Goal: Navigation & Orientation: Find specific page/section

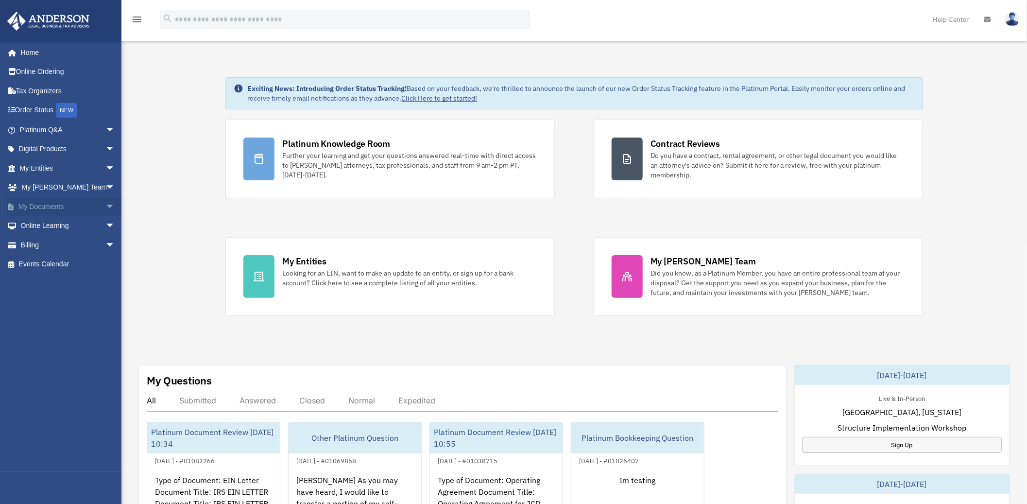
click at [105, 207] on span "arrow_drop_down" at bounding box center [114, 207] width 19 height 20
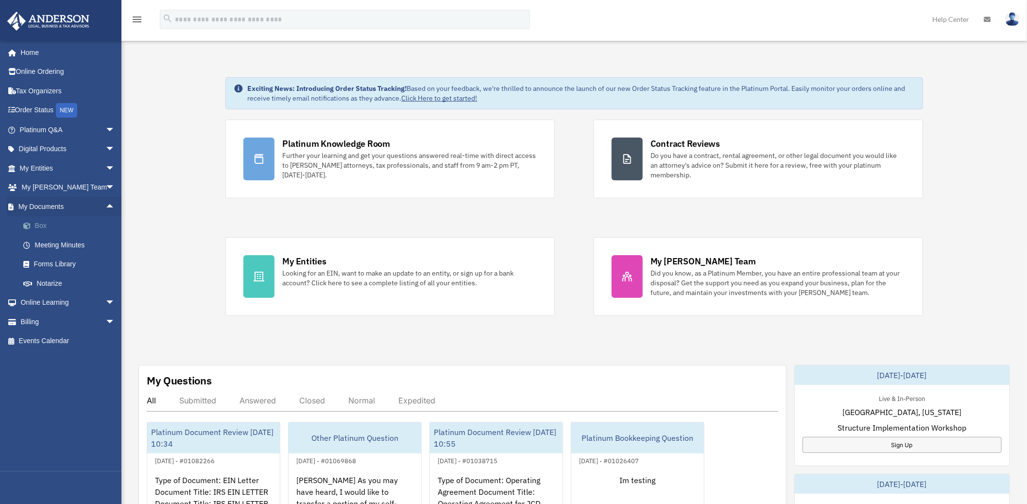
click at [39, 223] on link "Box" at bounding box center [72, 225] width 116 height 19
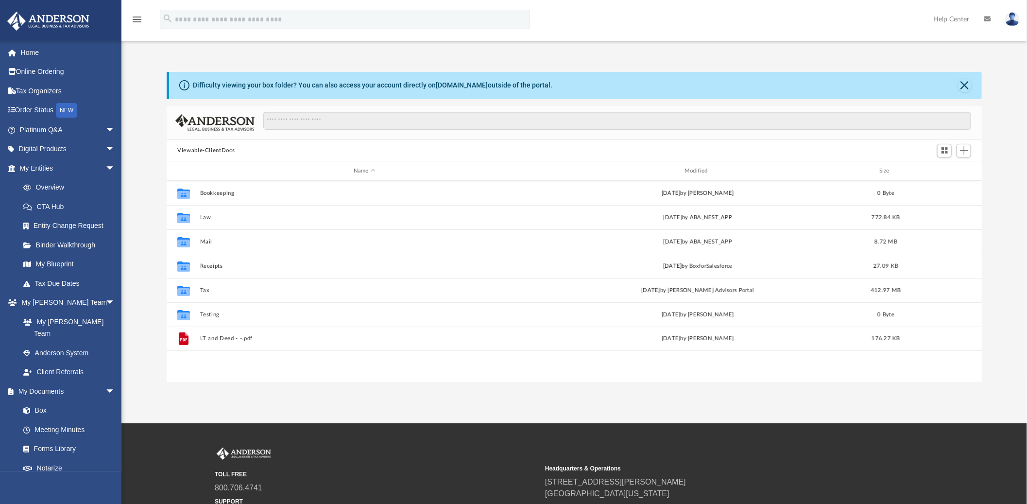
scroll to position [212, 807]
click at [20, 55] on span at bounding box center [17, 53] width 7 height 7
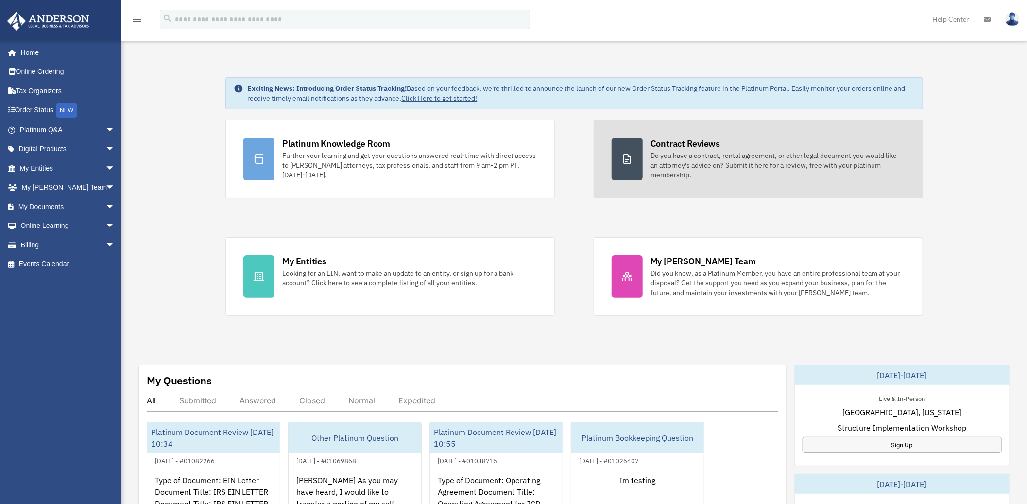
click at [715, 158] on div "Do you have a contract, rental agreement, or other legal document you would lik…" at bounding box center [778, 165] width 255 height 29
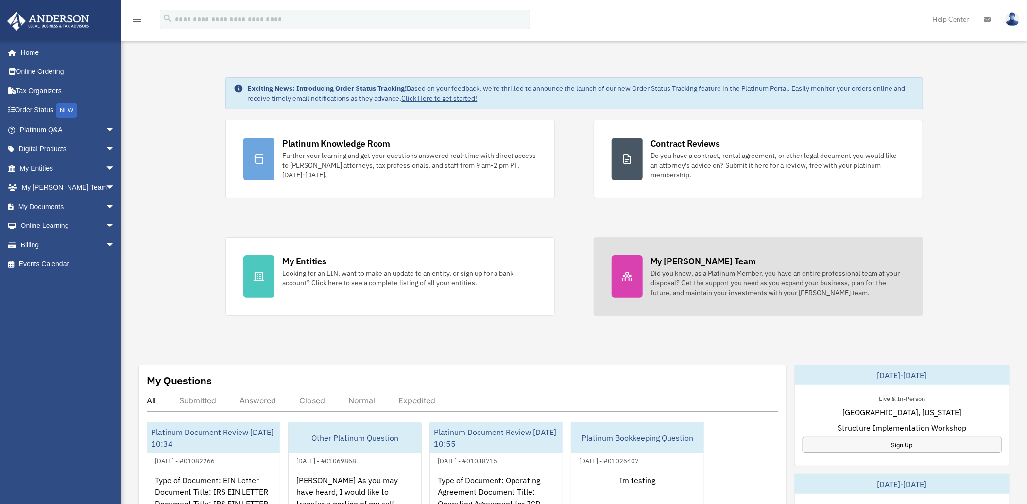
click at [675, 247] on link "My Anderson Team Did you know, as a Platinum Member, you have an entire profess…" at bounding box center [758, 276] width 329 height 79
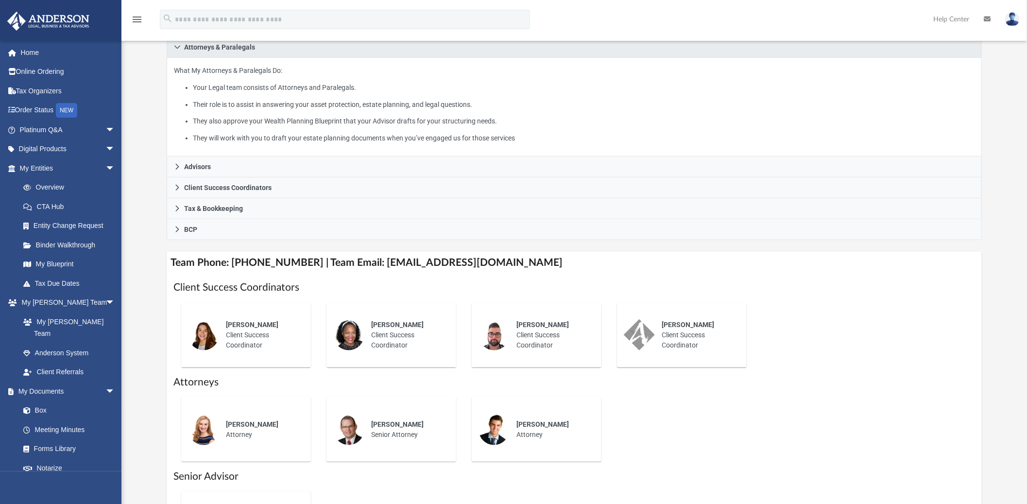
scroll to position [162, 0]
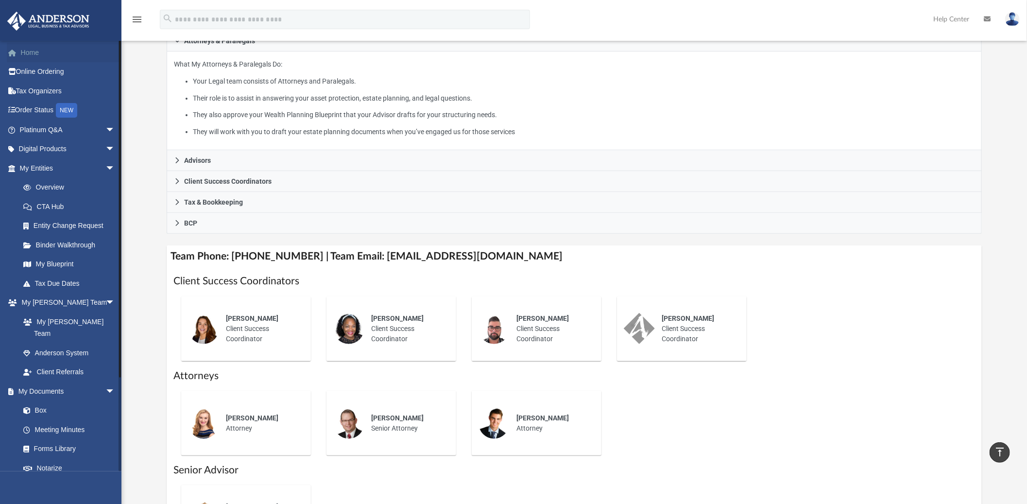
click at [23, 47] on link "Home" at bounding box center [68, 52] width 123 height 19
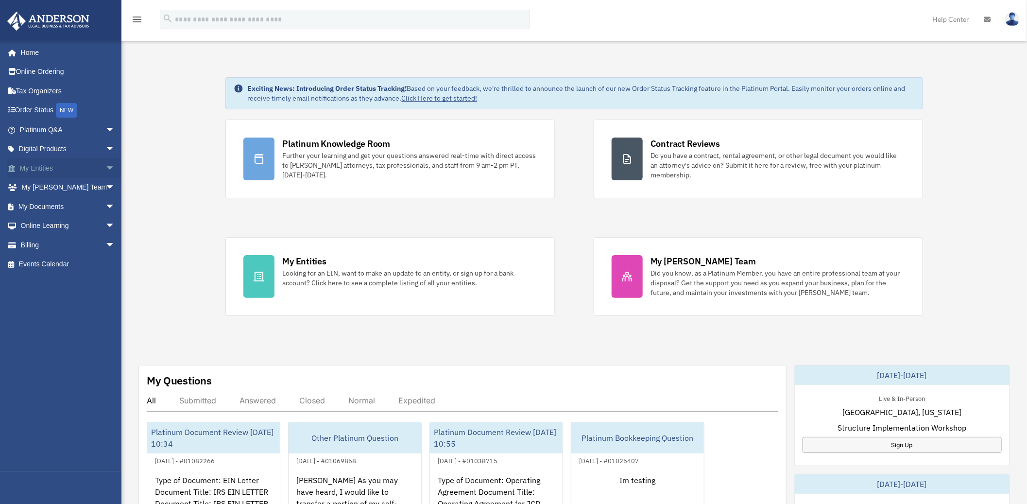
click at [105, 168] on span "arrow_drop_down" at bounding box center [114, 168] width 19 height 20
